Goal: Find specific fact: Find contact information

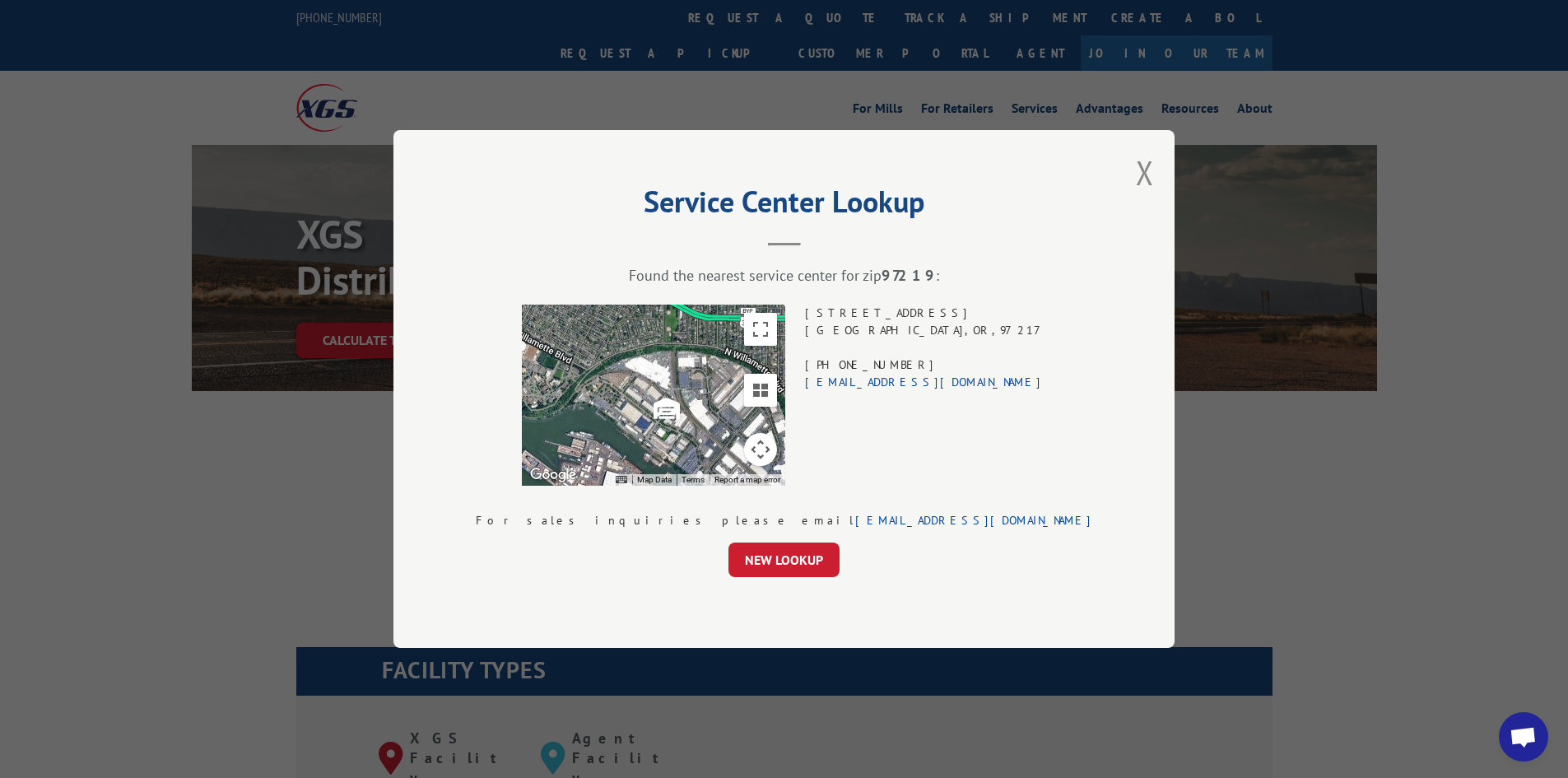
scroll to position [1844, 0]
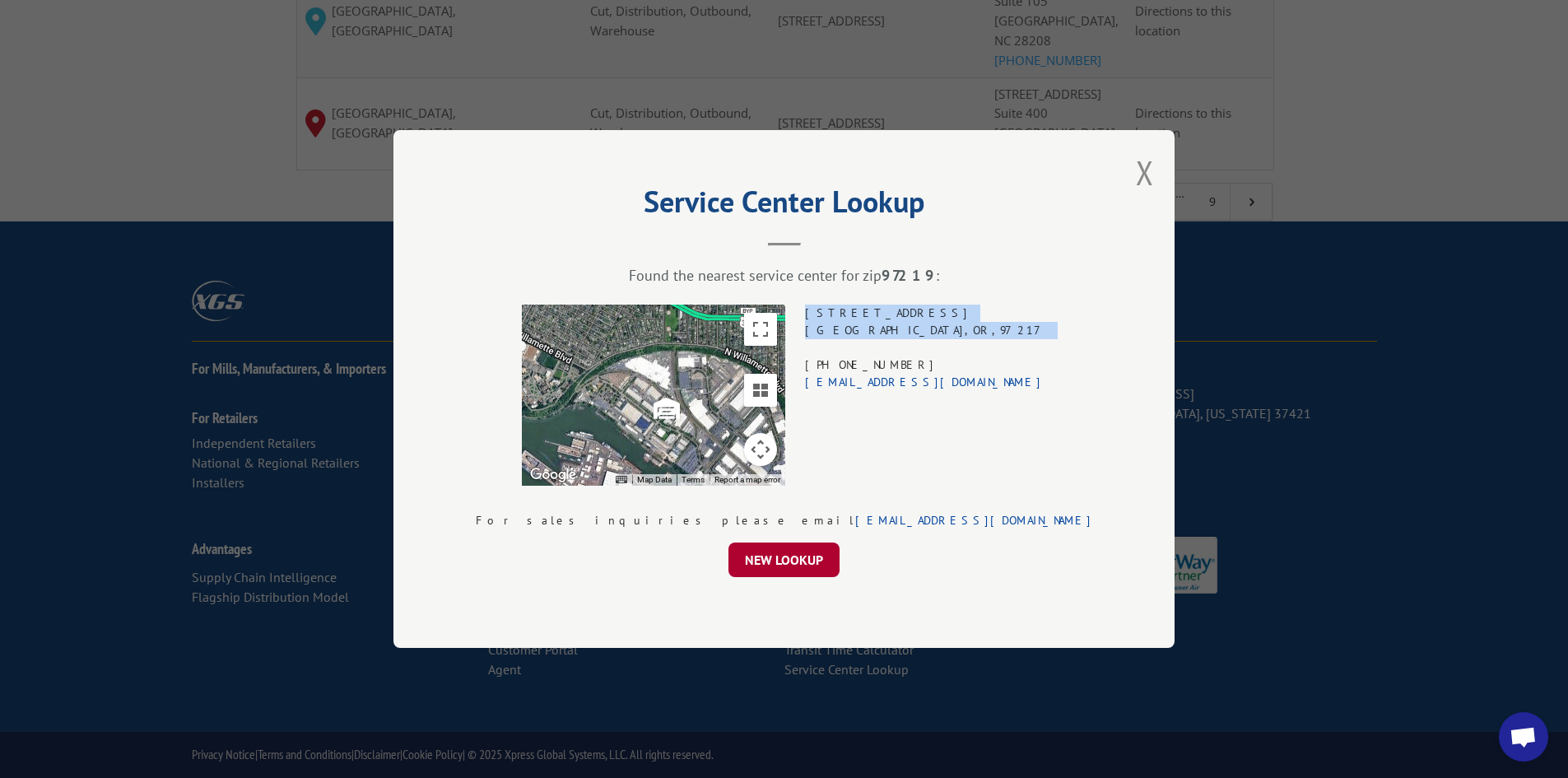
click at [799, 563] on button "NEW LOOKUP" at bounding box center [784, 560] width 111 height 35
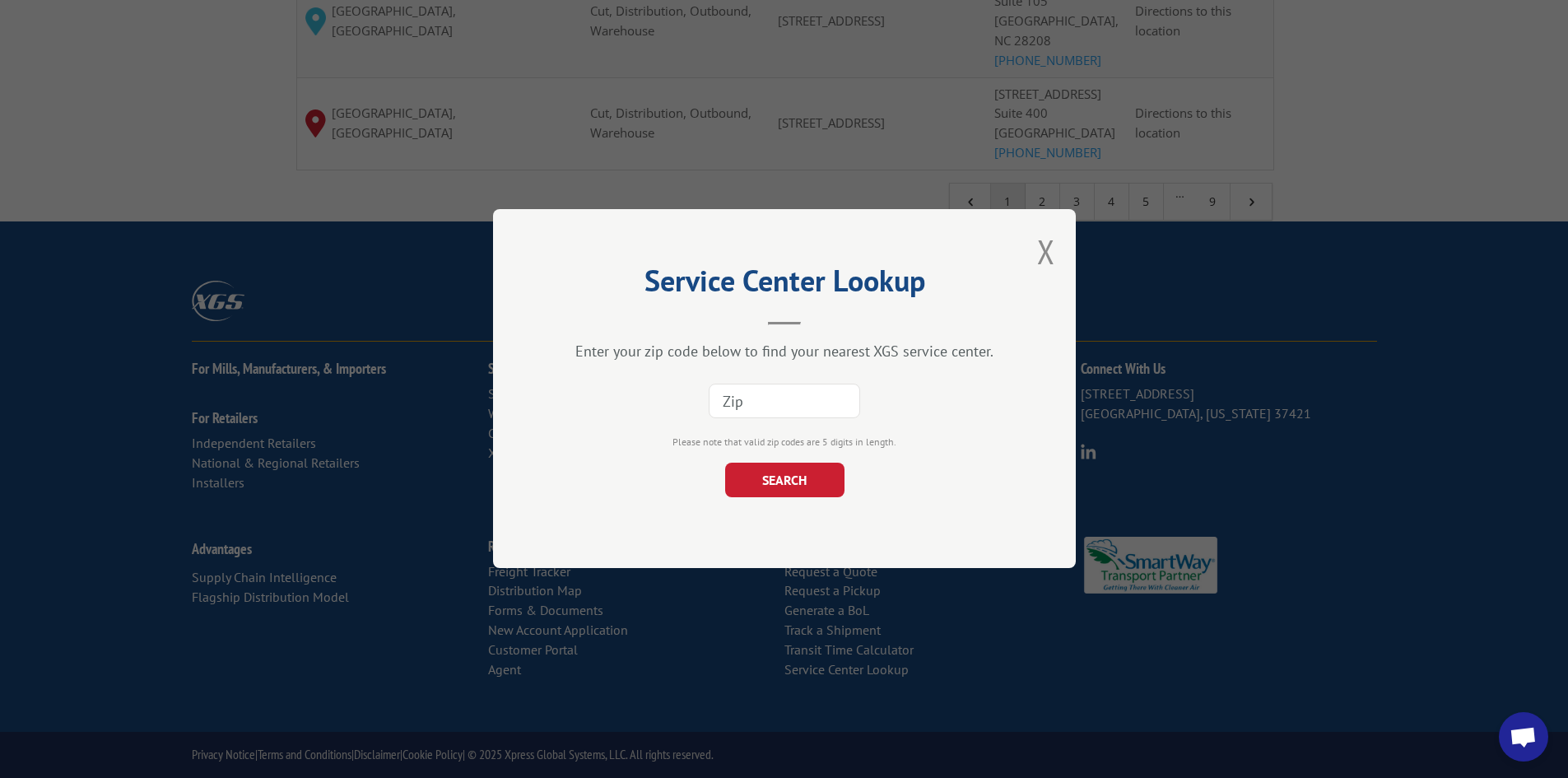
click at [744, 396] on input at bounding box center [784, 402] width 152 height 35
paste input "21797"
type input "21797"
click at [772, 459] on form "21797 Please note that valid zip codes are 5 digits in length. SEARCH" at bounding box center [784, 437] width 419 height 123
click at [792, 486] on button "SEARCH" at bounding box center [784, 480] width 119 height 35
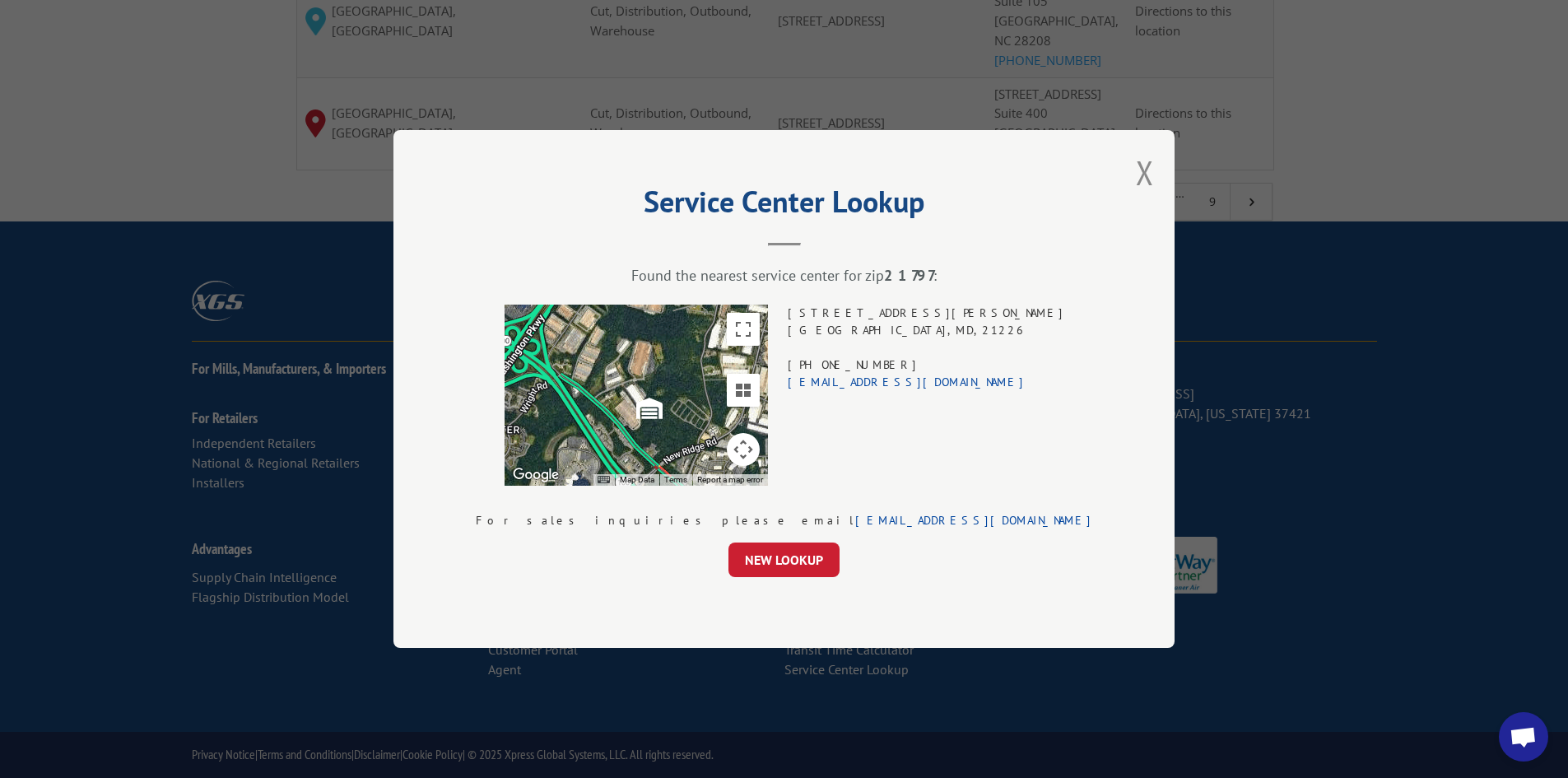
click at [907, 315] on div "[STREET_ADDRESS][PERSON_NAME] (410) 993-1622 [EMAIL_ADDRESS][DOMAIN_NAME]" at bounding box center [925, 395] width 277 height 182
drag, startPoint x: 907, startPoint y: 315, endPoint x: 908, endPoint y: 326, distance: 11.0
click at [908, 326] on div "[STREET_ADDRESS][PERSON_NAME] (410) 993-1622 [EMAIL_ADDRESS][DOMAIN_NAME]" at bounding box center [925, 395] width 277 height 182
copy div "[STREET_ADDRESS][PERSON_NAME]"
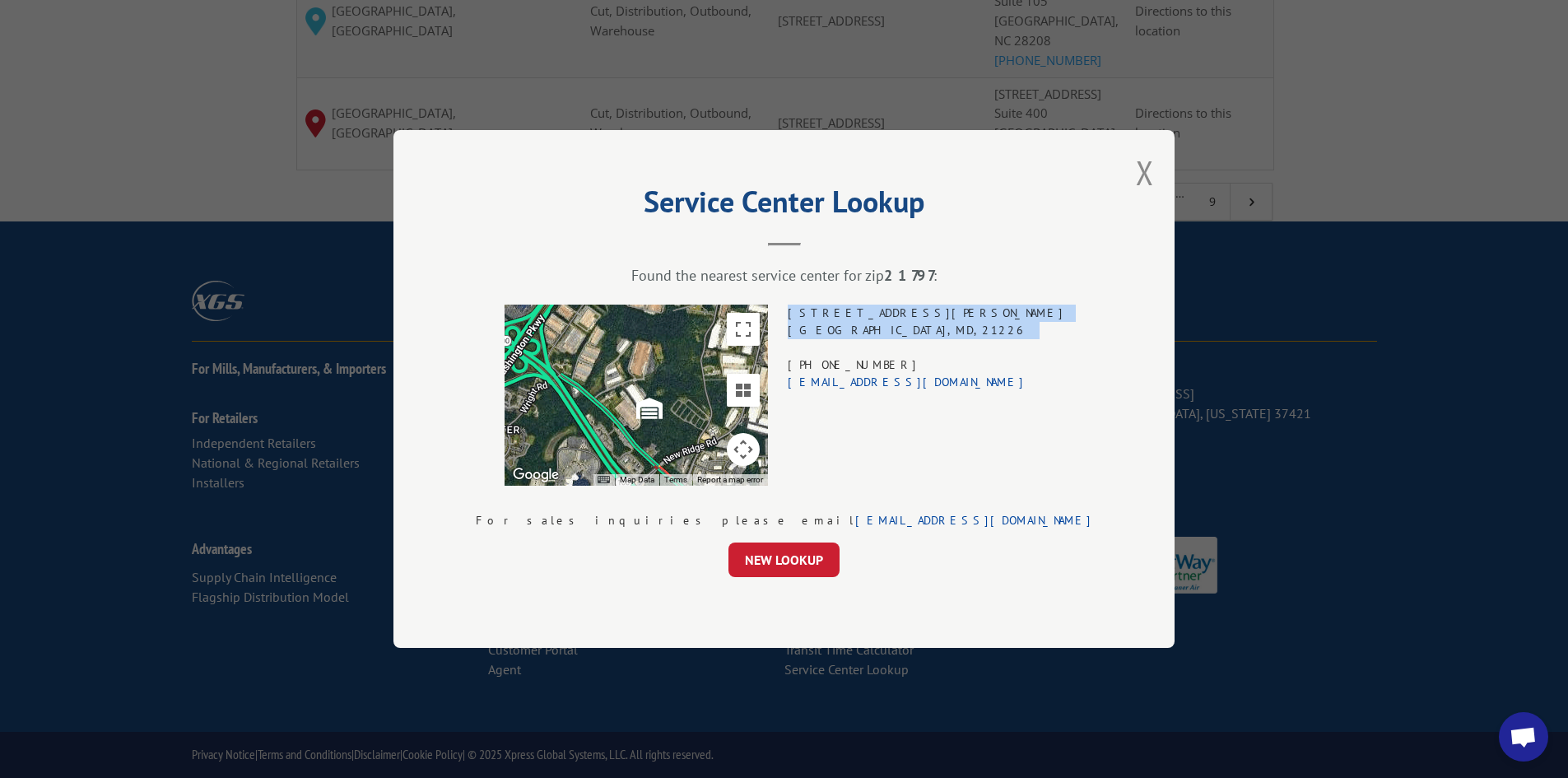
copy div "[STREET_ADDRESS][PERSON_NAME]"
